Goal: Find contact information: Find contact information

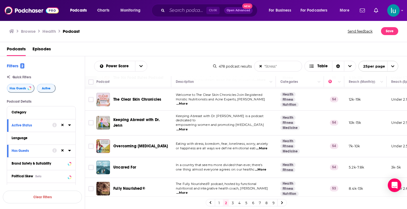
scroll to position [96, 0]
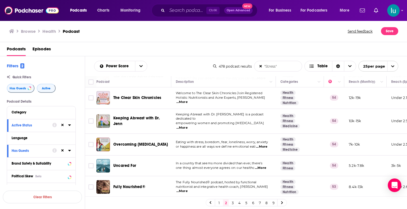
click at [264, 166] on span "...More" at bounding box center [260, 168] width 11 height 5
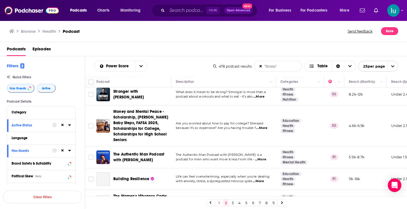
scroll to position [302, 0]
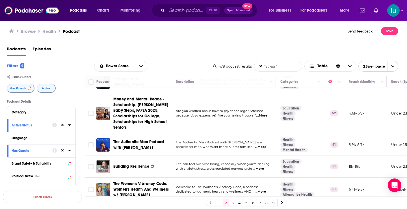
click at [263, 145] on span "...More" at bounding box center [260, 147] width 11 height 5
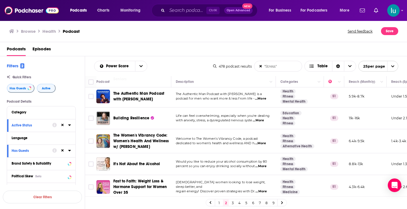
scroll to position [354, 0]
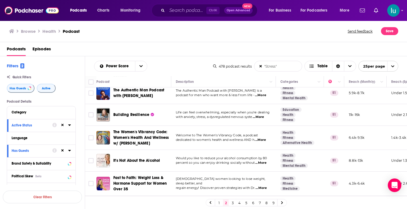
click at [261, 138] on span "...More" at bounding box center [260, 140] width 11 height 5
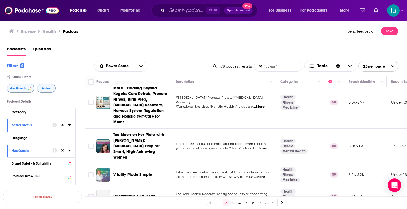
scroll to position [533, 0]
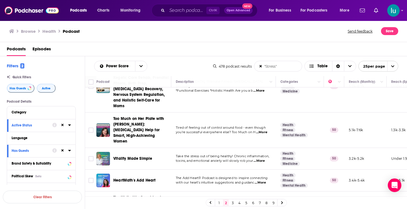
click at [262, 159] on span "...More" at bounding box center [259, 161] width 11 height 5
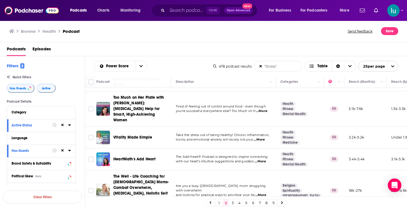
scroll to position [557, 0]
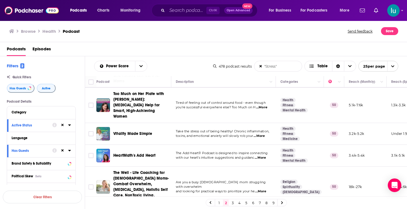
click at [282, 201] on icon at bounding box center [282, 202] width 2 height 3
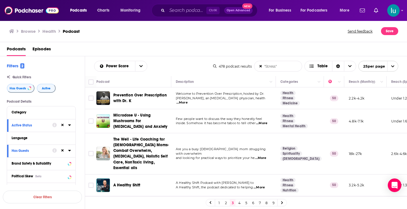
scroll to position [50, 0]
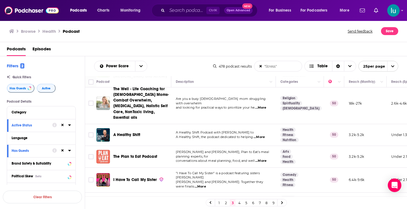
click at [264, 137] on span "...More" at bounding box center [259, 137] width 11 height 5
click at [206, 184] on span "...More" at bounding box center [200, 186] width 11 height 5
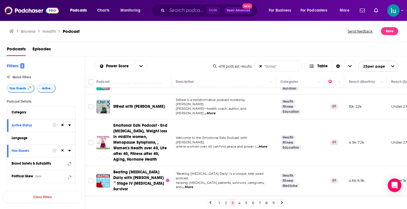
scroll to position [180, 0]
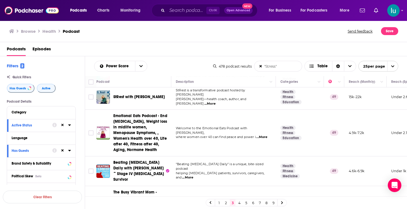
click at [193, 175] on span "...More" at bounding box center [187, 177] width 11 height 5
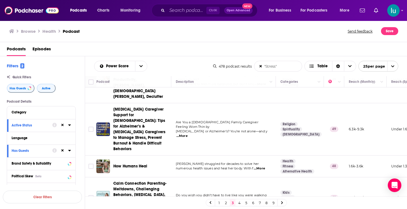
scroll to position [311, 0]
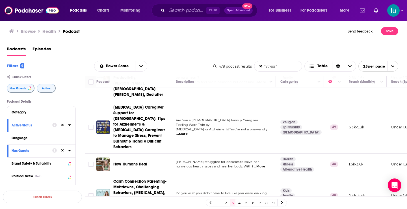
click at [261, 164] on span "...More" at bounding box center [259, 166] width 11 height 5
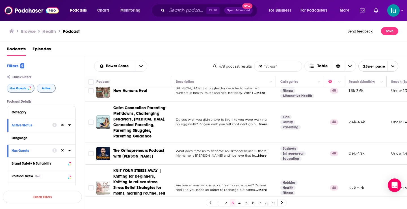
scroll to position [416, 0]
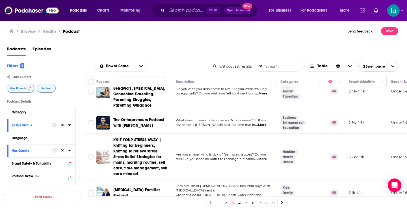
click at [261, 157] on span "...More" at bounding box center [261, 159] width 11 height 5
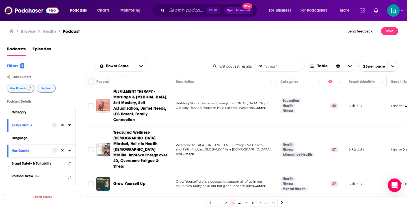
scroll to position [551, 0]
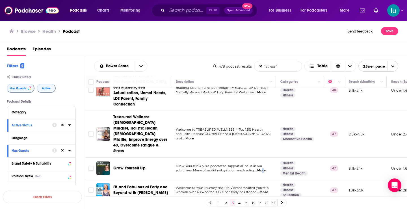
click at [263, 168] on span "...More" at bounding box center [259, 170] width 11 height 5
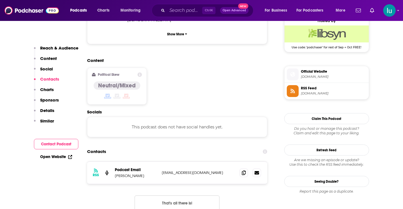
scroll to position [437, 0]
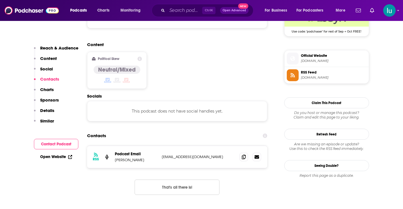
drag, startPoint x: 405, startPoint y: 12, endPoint x: 407, endPoint y: 41, distance: 29.5
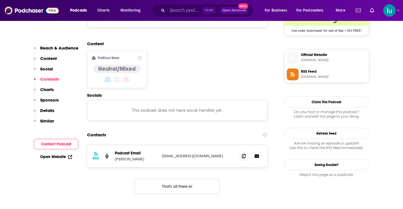
drag, startPoint x: 205, startPoint y: 116, endPoint x: 158, endPoint y: 117, distance: 46.9
click at [158, 145] on div "RSS Podcast Email Dr. Doni Wilson doctordoni@gmail.com doctordoni@gmail.com" at bounding box center [177, 156] width 180 height 22
copy div "doctordoni@gmail.com"
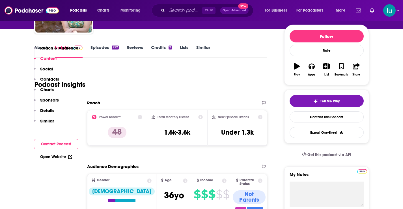
scroll to position [0, 0]
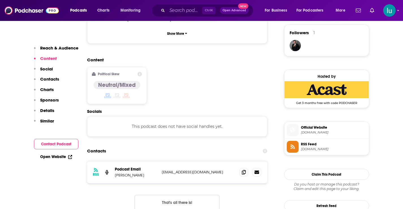
scroll to position [414, 0]
